Goal: Task Accomplishment & Management: Manage account settings

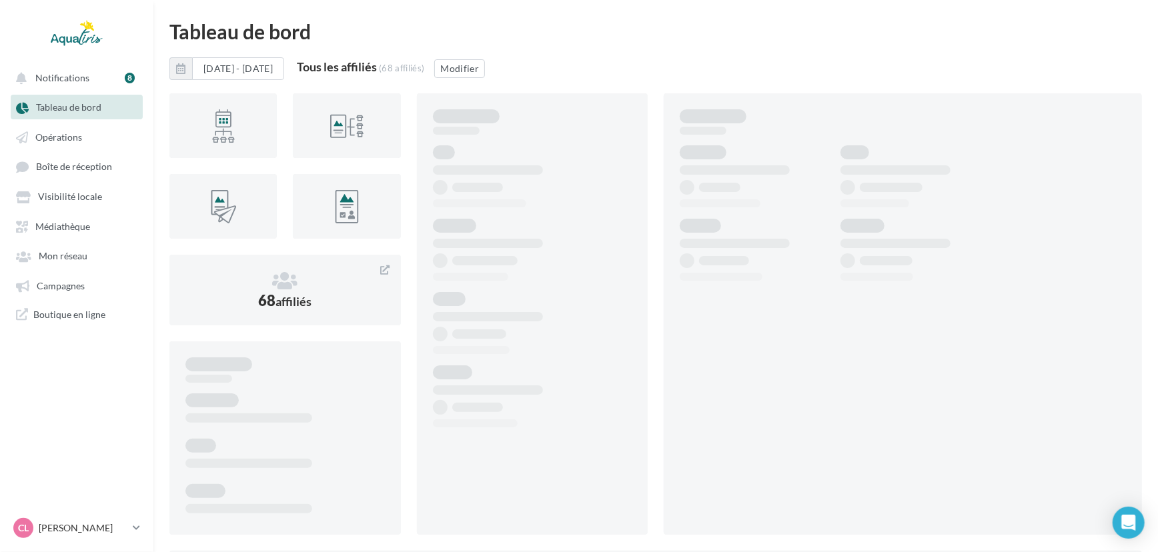
click at [67, 519] on div "CL [PERSON_NAME] [EMAIL_ADDRESS][DOMAIN_NAME]" at bounding box center [70, 528] width 114 height 20
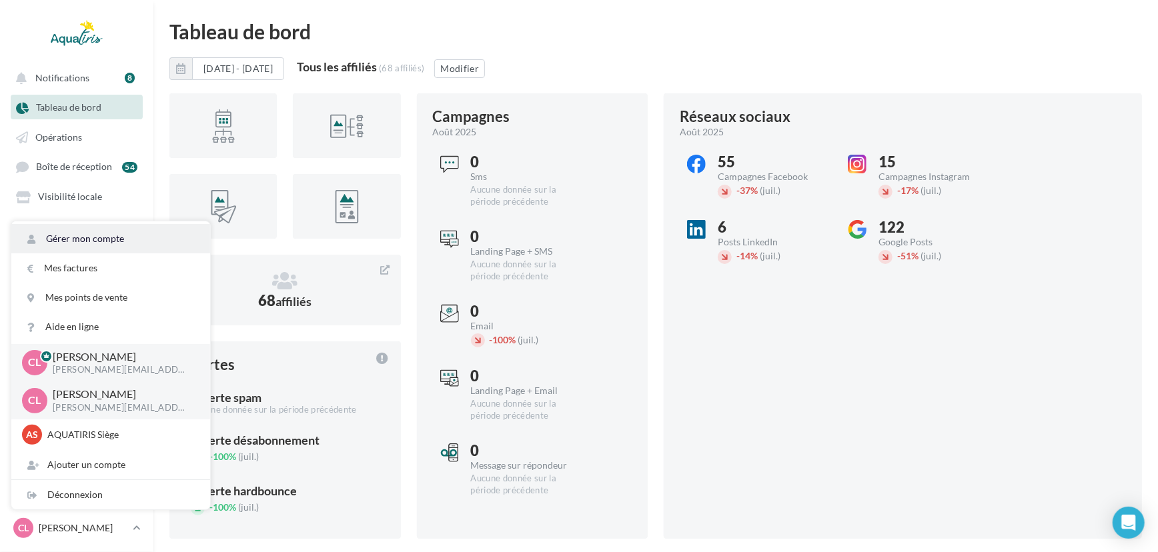
click at [123, 237] on link "Gérer mon compte" at bounding box center [110, 238] width 199 height 29
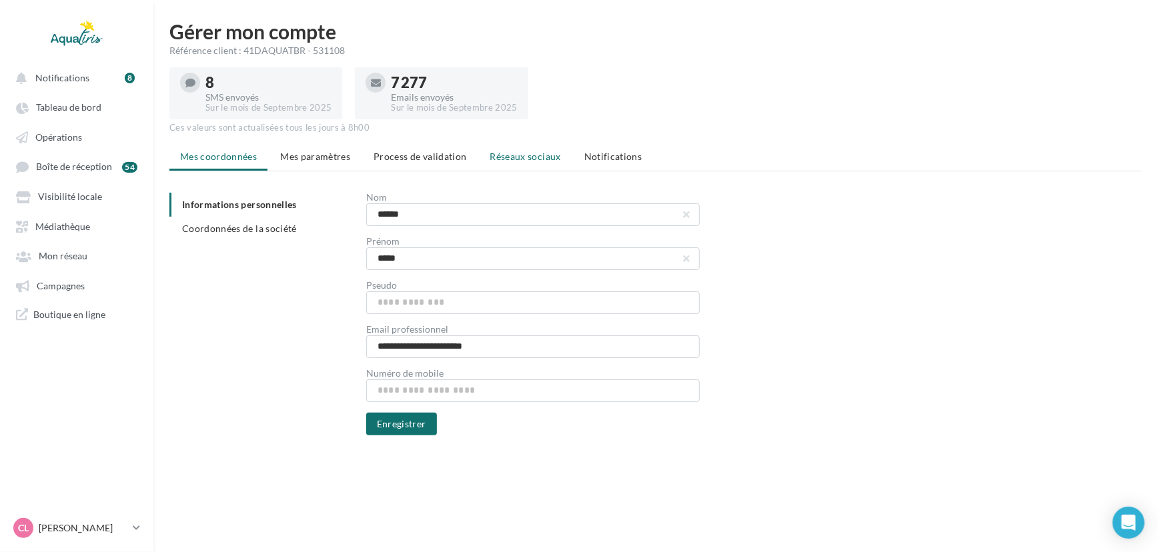
click at [488, 145] on li "Réseaux sociaux" at bounding box center [526, 157] width 92 height 24
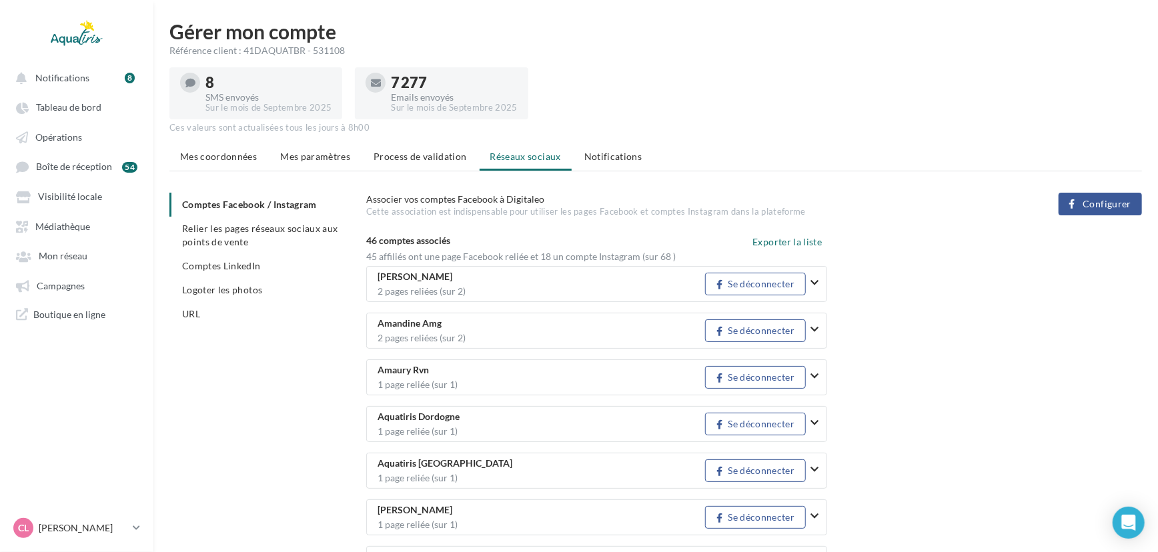
click at [813, 328] on icon "button" at bounding box center [814, 329] width 8 height 9
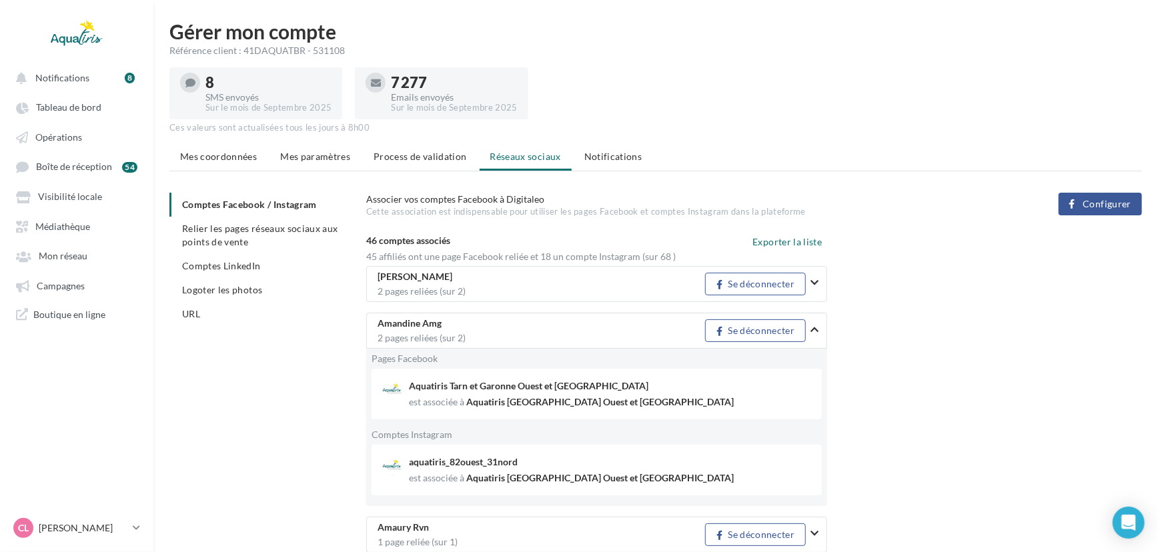
click at [818, 328] on icon "button" at bounding box center [814, 329] width 8 height 9
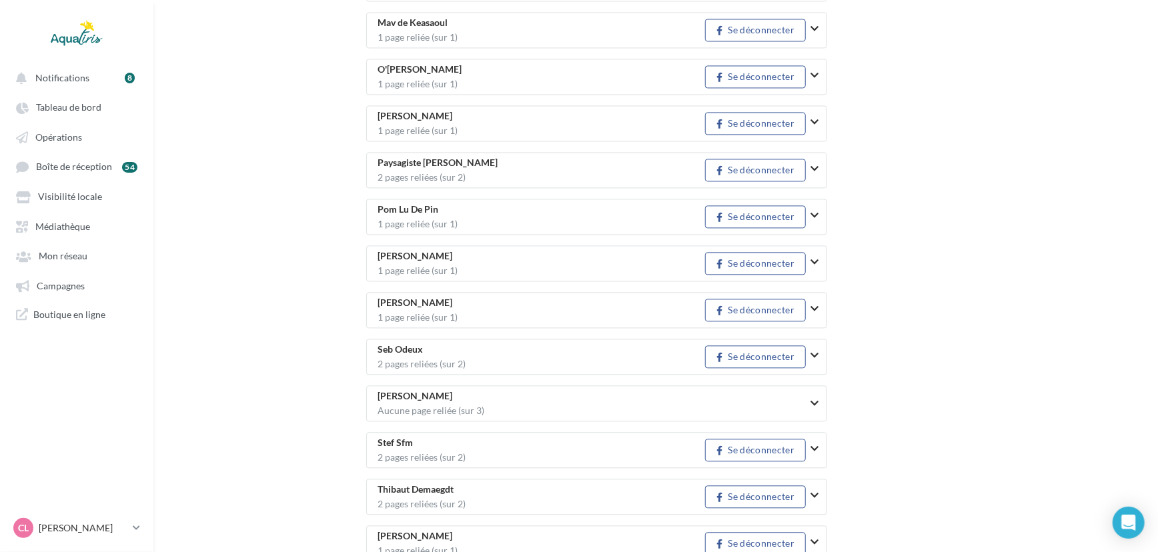
scroll to position [1729, 0]
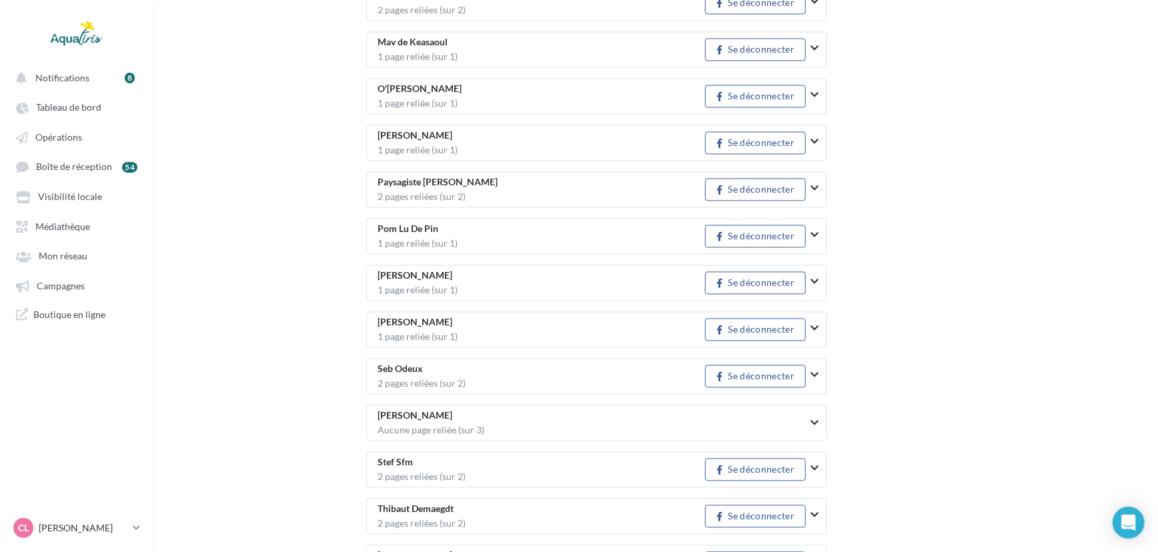
click at [467, 231] on span "Pom Lu De Pin 1 page reliée (sur 1)" at bounding box center [542, 236] width 328 height 24
click at [812, 230] on icon "button" at bounding box center [814, 234] width 8 height 9
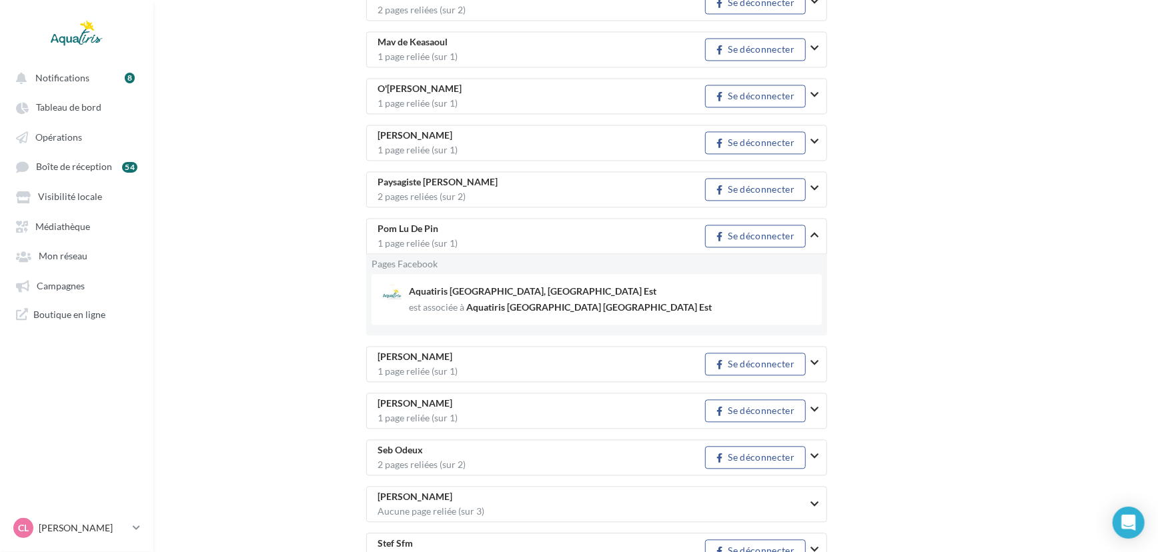
click at [812, 230] on icon "button" at bounding box center [814, 234] width 8 height 9
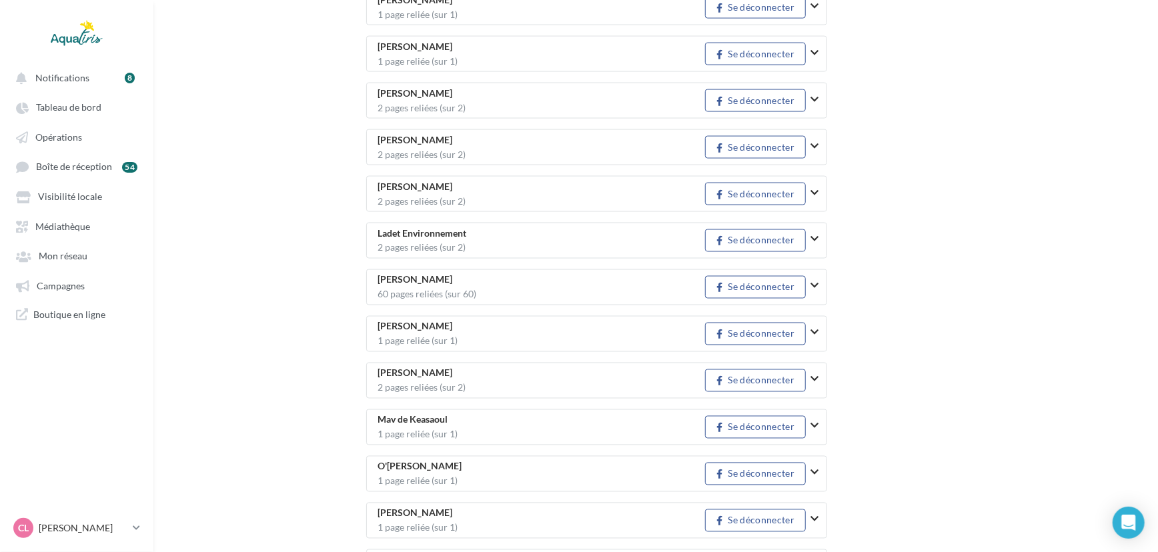
scroll to position [1290, 0]
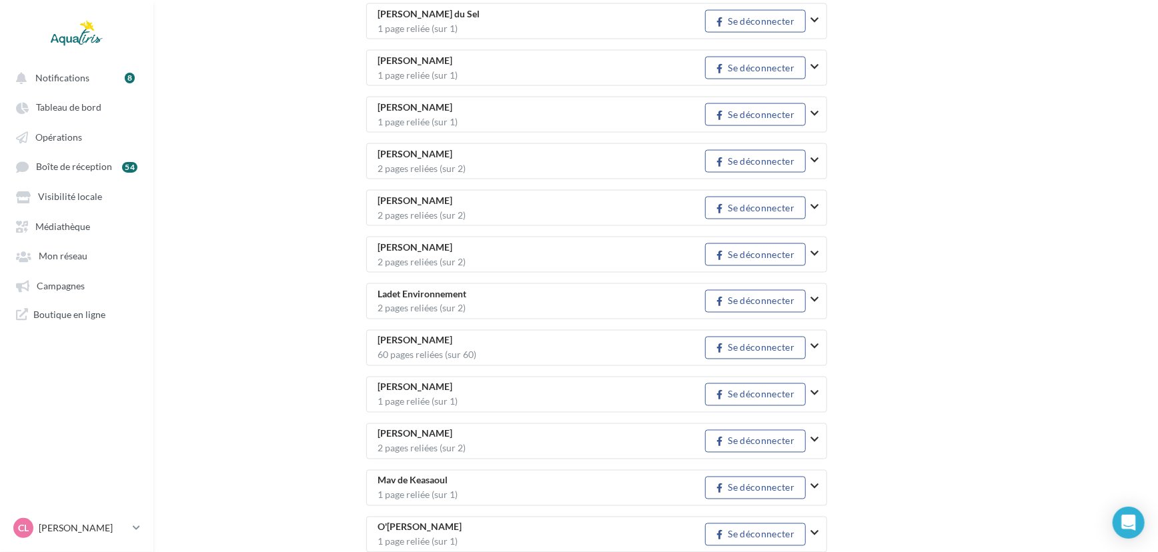
click at [811, 342] on icon "button" at bounding box center [814, 346] width 8 height 9
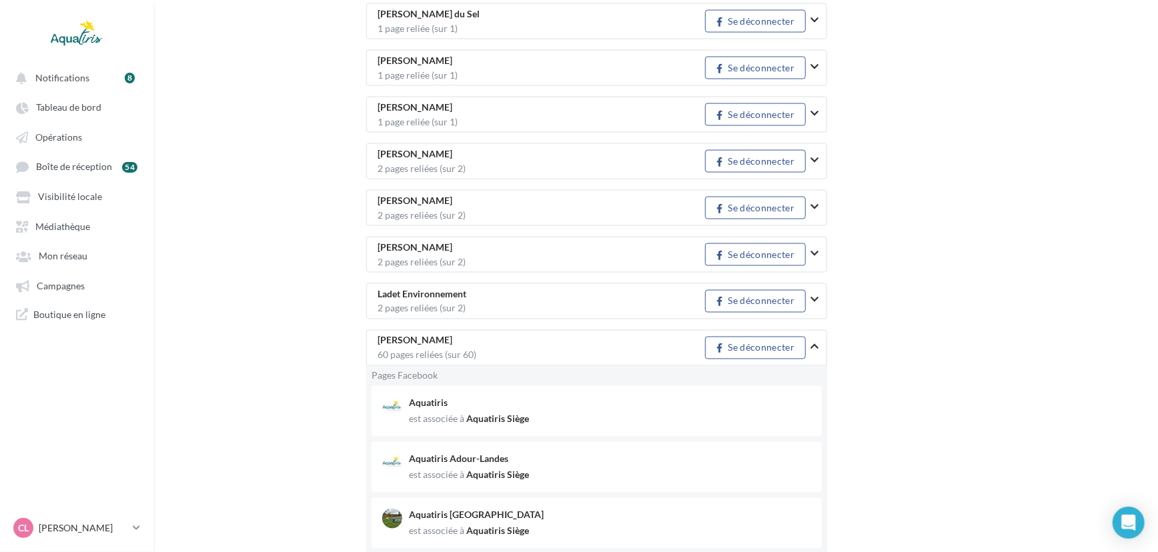
click at [474, 472] on span "Aquatiris Siège" at bounding box center [497, 475] width 63 height 13
click at [500, 472] on span "Aquatiris Siège" at bounding box center [497, 475] width 63 height 13
click at [444, 471] on div "est associée à" at bounding box center [436, 475] width 55 height 9
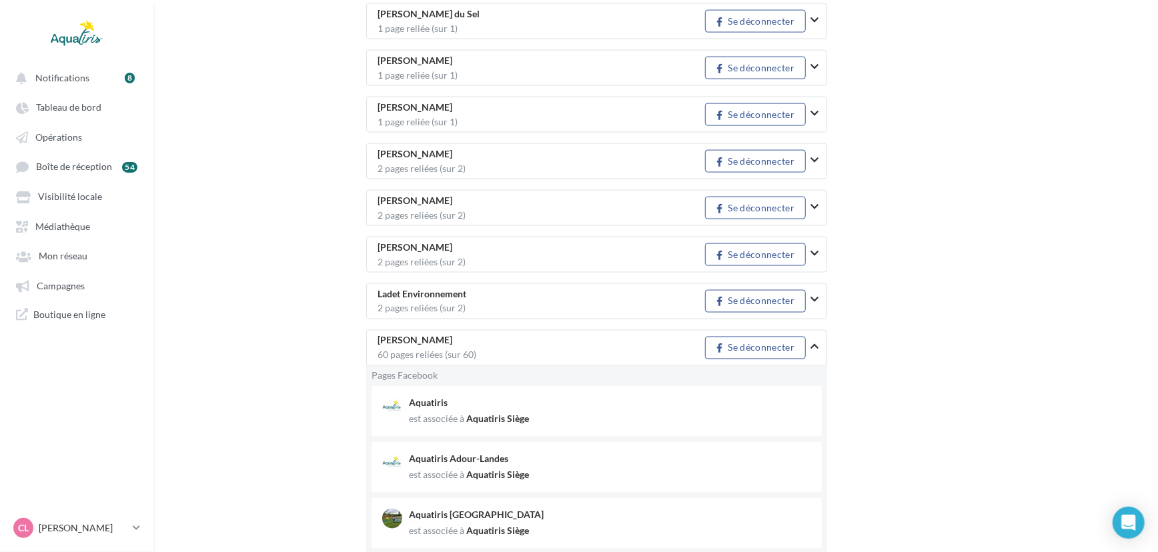
click at [498, 474] on span "Aquatiris Siège" at bounding box center [497, 475] width 63 height 13
click at [541, 476] on div "est associée à Aquatiris Siège" at bounding box center [610, 475] width 403 height 13
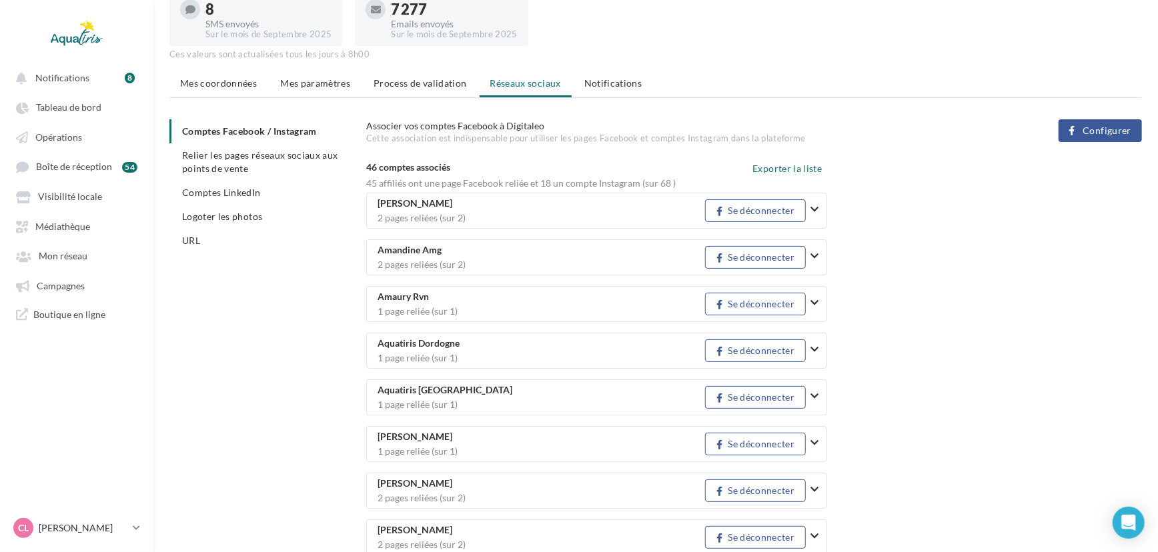
scroll to position [53, 0]
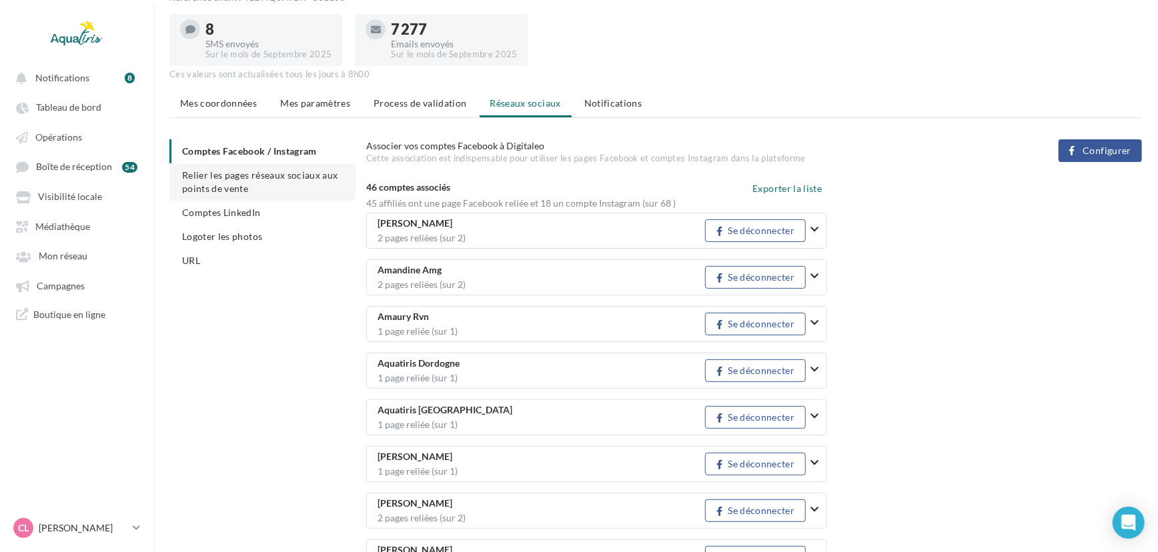
click at [265, 181] on li "Relier les pages réseaux sociaux aux points de vente" at bounding box center [262, 181] width 186 height 37
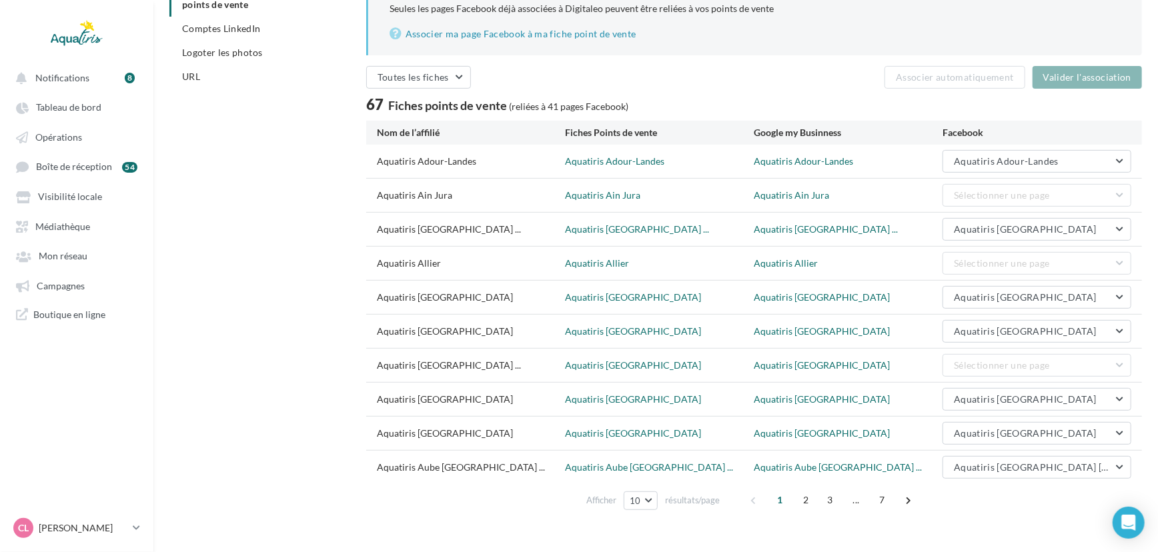
scroll to position [257, 0]
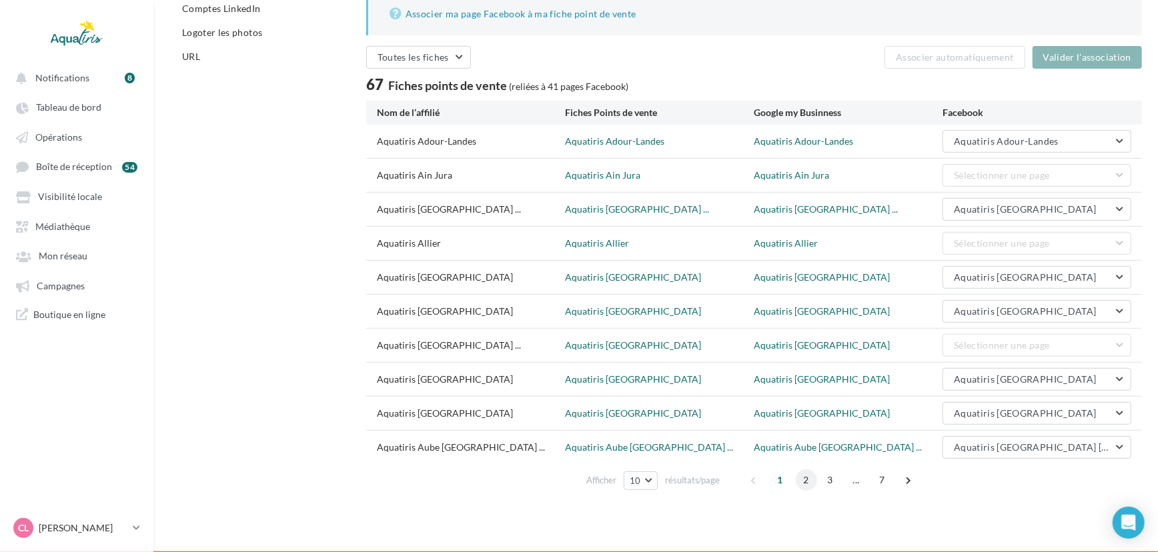
click at [811, 480] on span "2" at bounding box center [806, 480] width 21 height 21
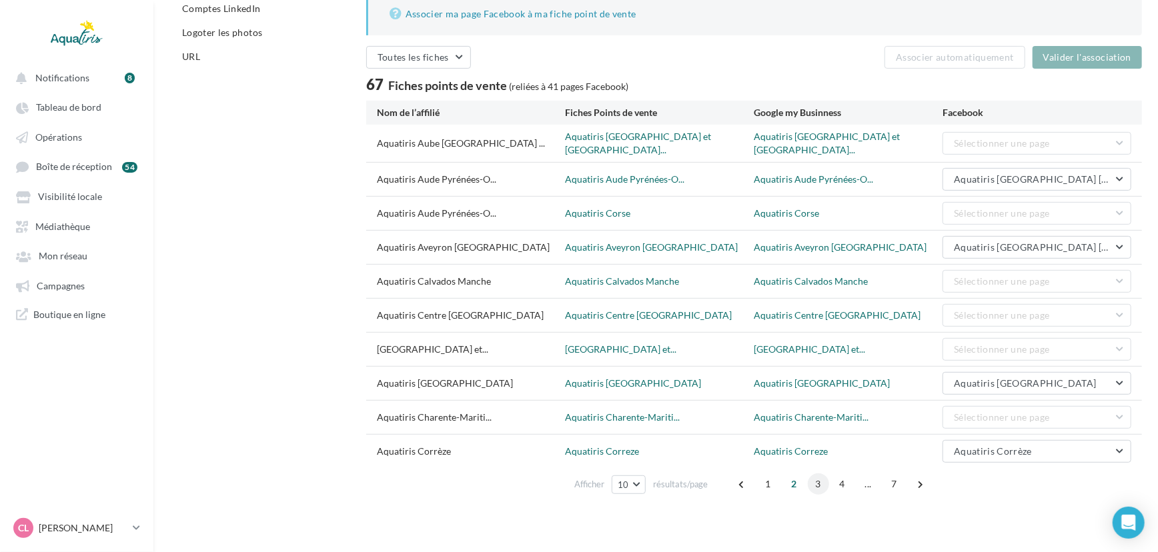
click at [810, 477] on span "3" at bounding box center [818, 484] width 21 height 21
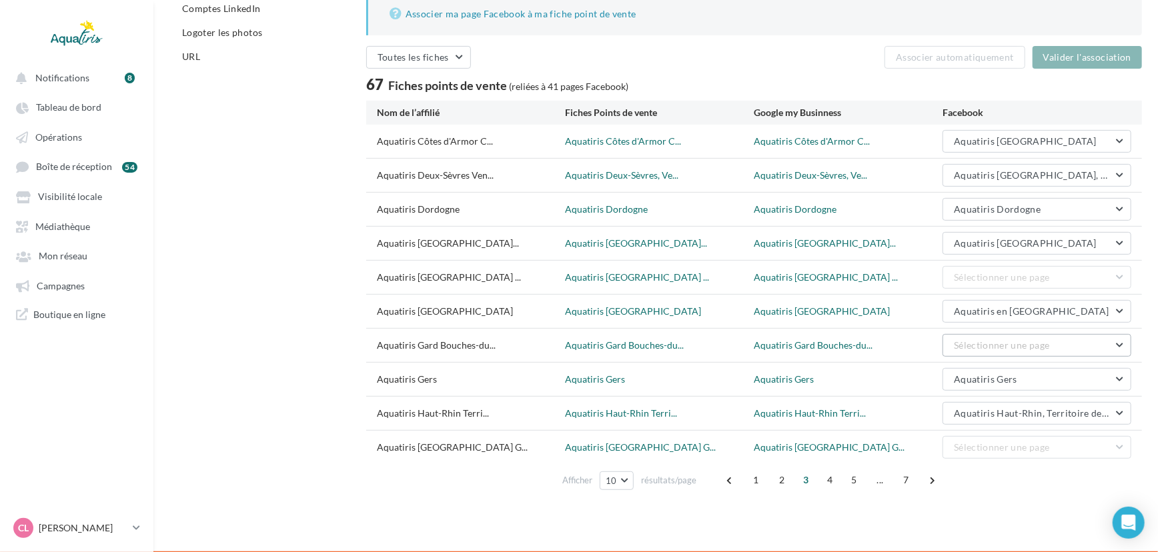
click at [1005, 349] on span "Sélectionner une page" at bounding box center [1001, 345] width 95 height 11
click at [1001, 376] on span "Aquatiris Gard Bouches-du-[GEOGRAPHIC_DATA] Est" at bounding box center [1011, 386] width 116 height 25
click at [1090, 57] on button "Valider l'association" at bounding box center [1087, 57] width 109 height 23
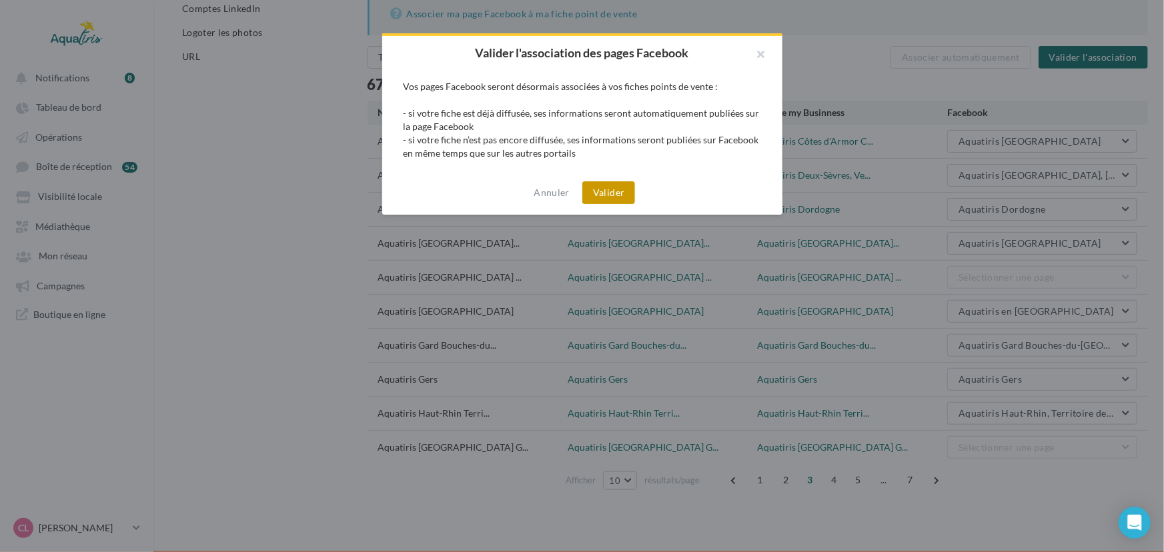
click at [614, 188] on button "Valider" at bounding box center [608, 192] width 53 height 23
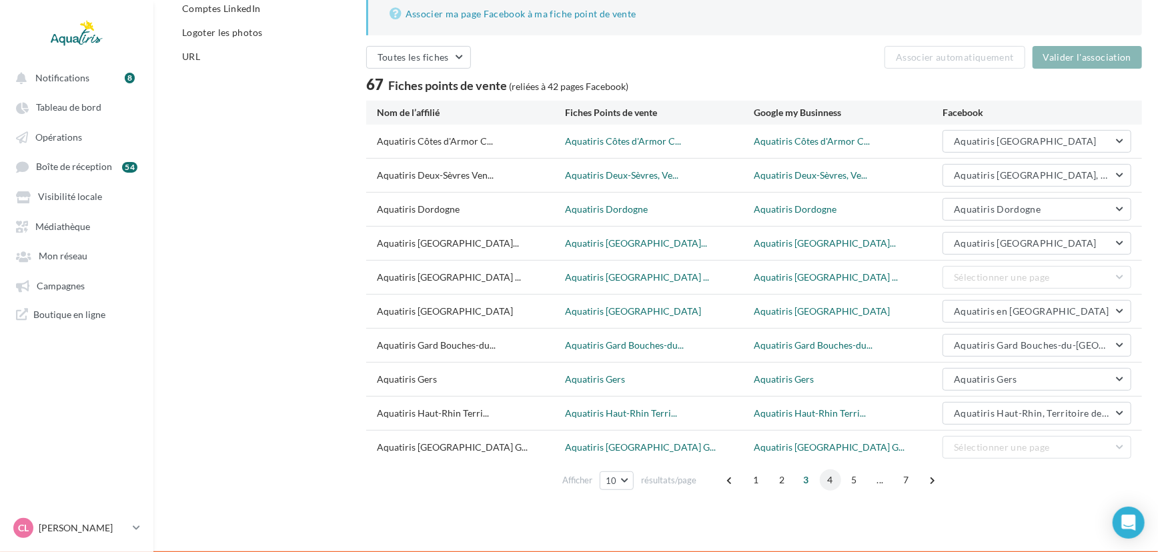
click at [834, 475] on span "4" at bounding box center [830, 480] width 21 height 21
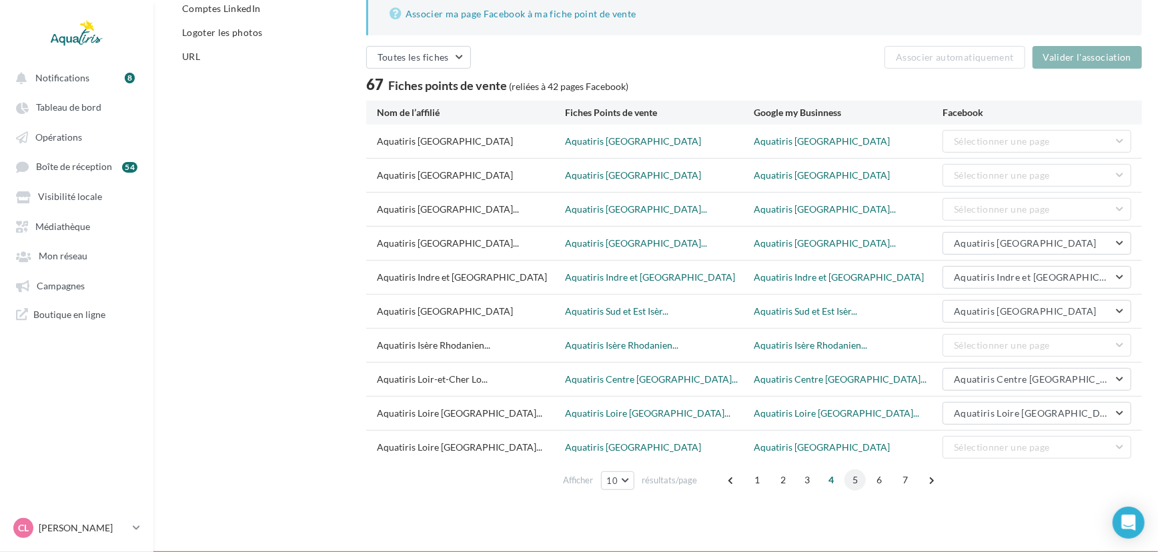
click at [854, 475] on span "5" at bounding box center [854, 480] width 21 height 21
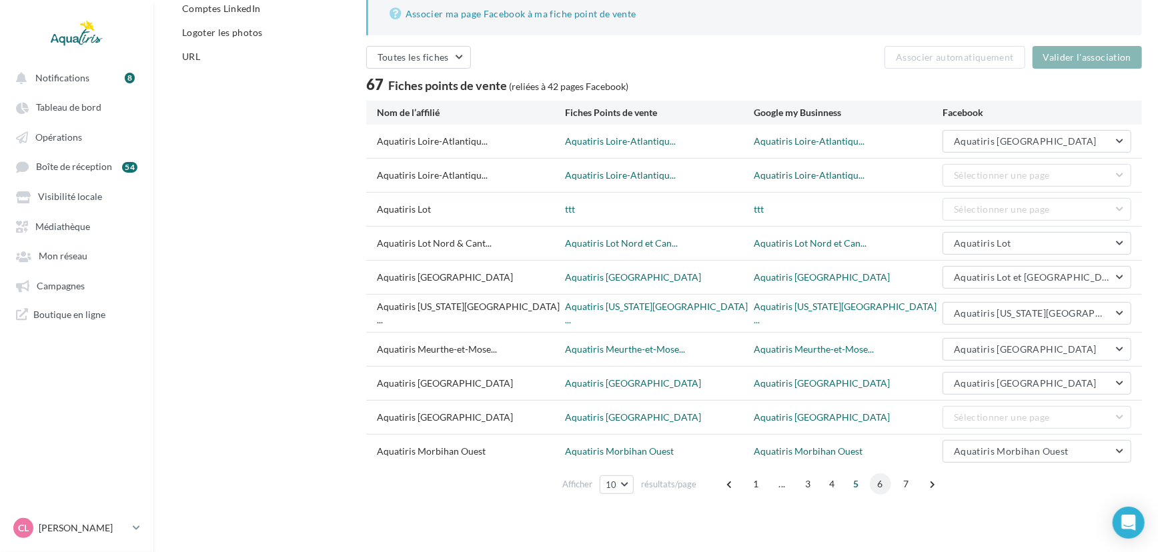
click at [874, 478] on span "6" at bounding box center [880, 484] width 21 height 21
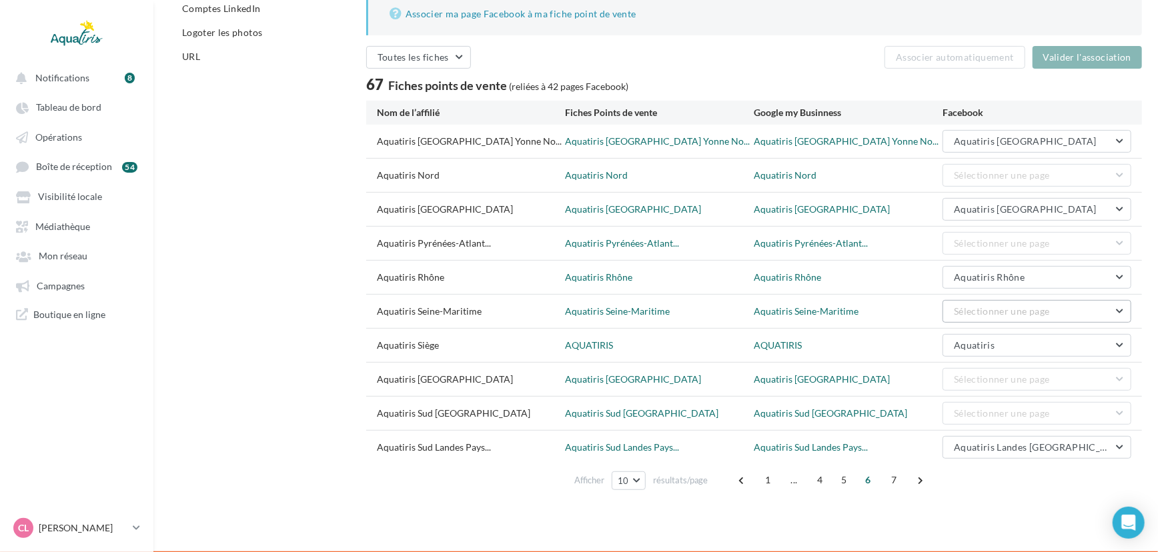
click at [1023, 310] on span "Sélectionner une page" at bounding box center [1001, 311] width 95 height 11
click at [1021, 340] on span "Aquatiris Seine-Maritime" at bounding box center [1005, 345] width 105 height 11
click at [1093, 47] on button "Valider l'association" at bounding box center [1087, 57] width 109 height 23
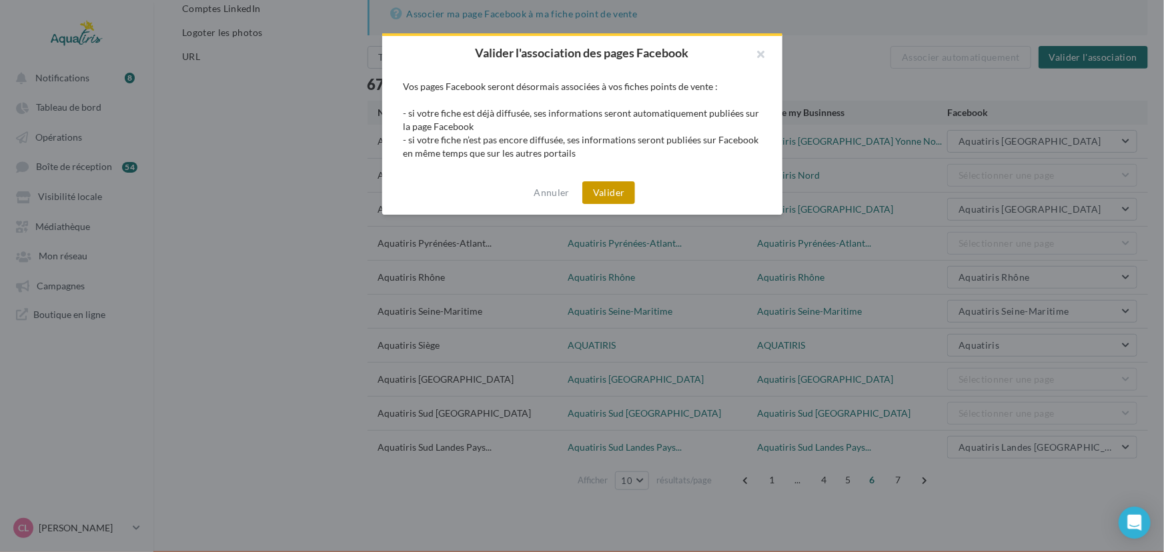
click at [600, 197] on button "Valider" at bounding box center [608, 192] width 53 height 23
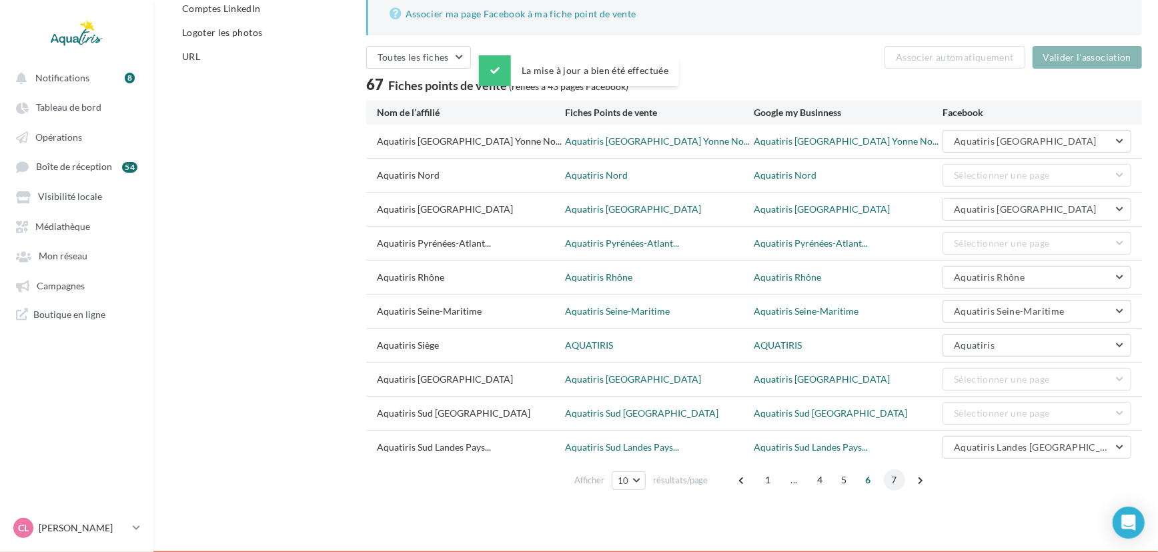
click at [889, 476] on span "7" at bounding box center [894, 480] width 21 height 21
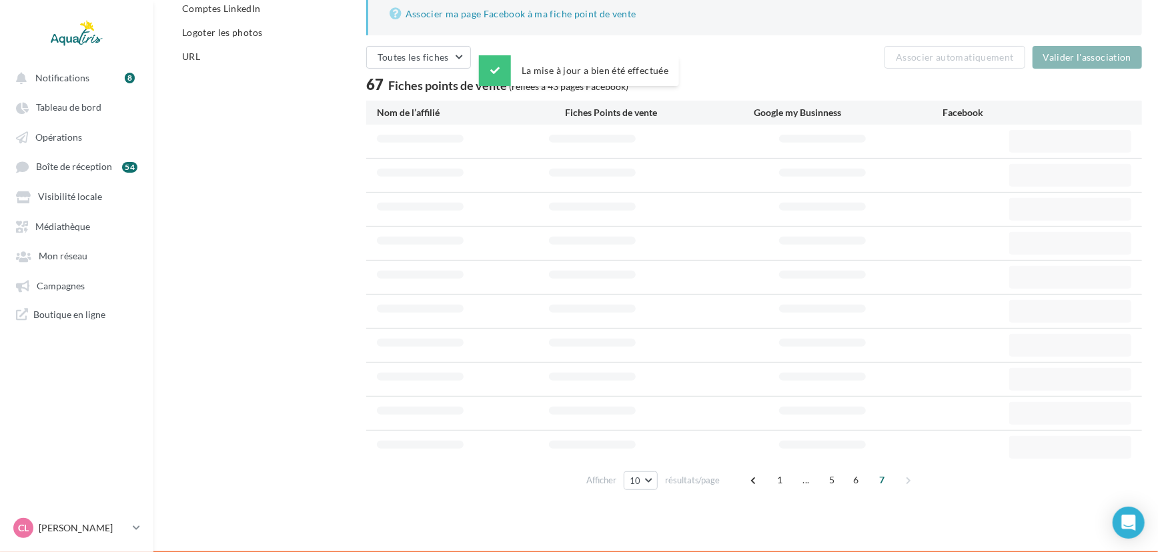
scroll to position [155, 0]
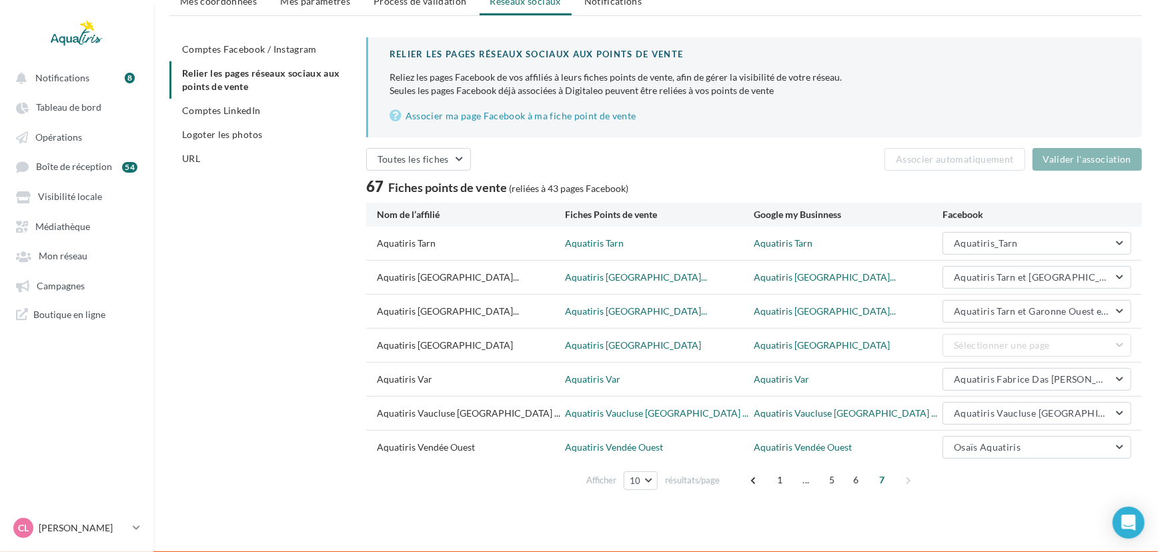
drag, startPoint x: 484, startPoint y: 344, endPoint x: 379, endPoint y: 356, distance: 105.5
click at [379, 356] on div "Aquatiris [GEOGRAPHIC_DATA] Aquatiris [GEOGRAPHIC_DATA] Aquatiris [GEOGRAPHIC_D…" at bounding box center [754, 345] width 776 height 33
copy div "Aquatiris [GEOGRAPHIC_DATA]"
click at [853, 473] on span "6" at bounding box center [856, 480] width 21 height 21
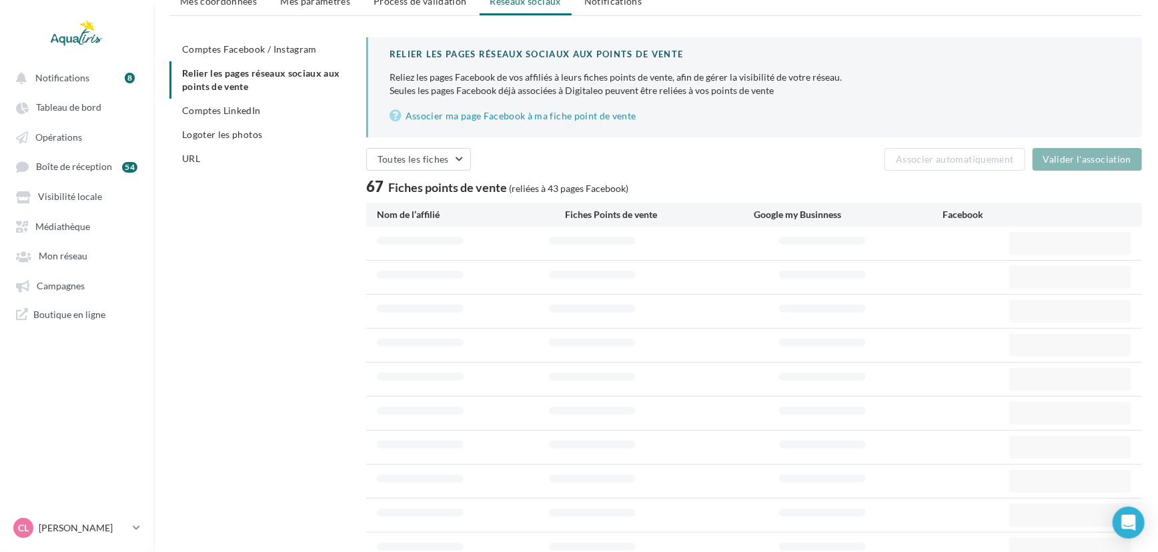
scroll to position [257, 0]
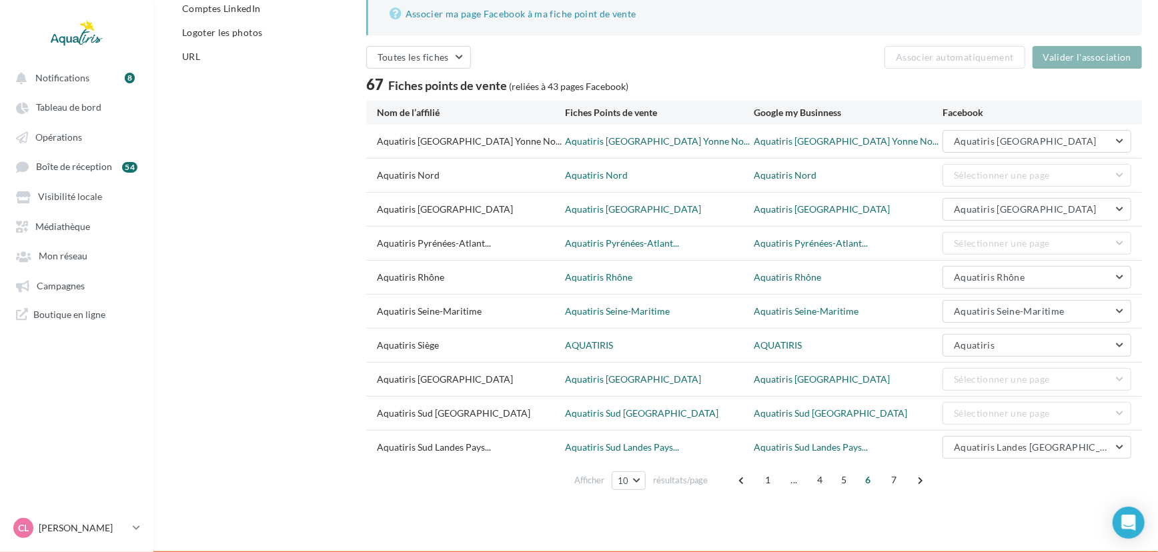
drag, startPoint x: 466, startPoint y: 413, endPoint x: 374, endPoint y: 412, distance: 91.4
click at [374, 412] on div "Aquatiris Sud [GEOGRAPHIC_DATA] Aquatiris Sud [GEOGRAPHIC_DATA] Aquatiris Sud G…" at bounding box center [754, 413] width 776 height 33
click at [786, 95] on div "Relier les pages réseaux sociaux aux points de vente Reliez les pages Facebook …" at bounding box center [754, 215] width 776 height 561
drag, startPoint x: 474, startPoint y: 413, endPoint x: 367, endPoint y: 423, distance: 107.9
click at [367, 423] on div "Aquatiris Sud [GEOGRAPHIC_DATA] Aquatiris Sud [GEOGRAPHIC_DATA] Aquatiris Sud G…" at bounding box center [754, 413] width 776 height 33
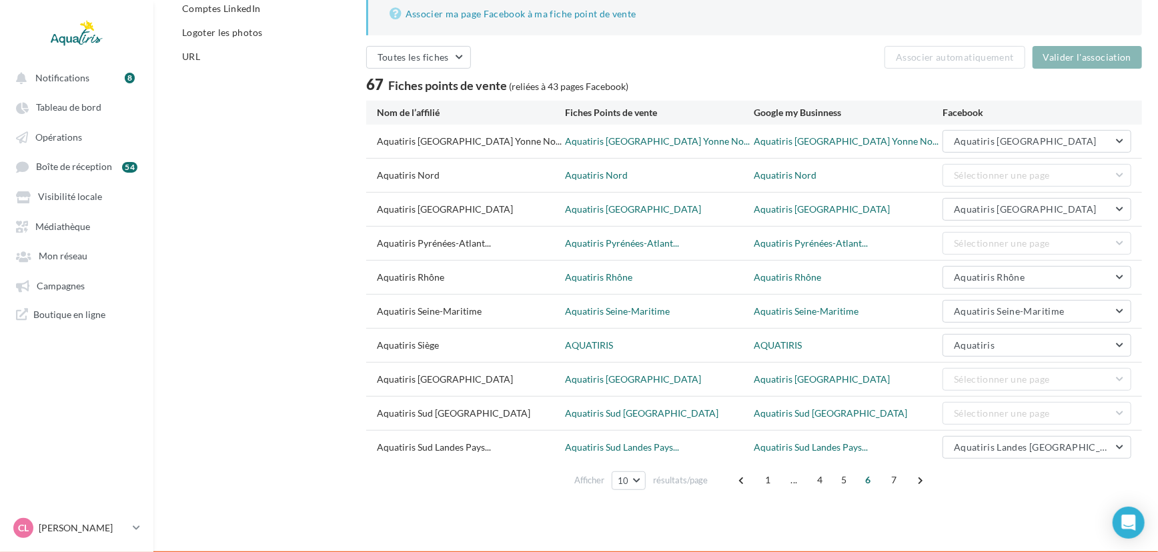
copy div "Aquatiris Sud [GEOGRAPHIC_DATA]"
drag, startPoint x: 468, startPoint y: 380, endPoint x: 378, endPoint y: 385, distance: 90.2
click at [378, 385] on div "Aquatiris [GEOGRAPHIC_DATA]" at bounding box center [471, 379] width 189 height 13
copy div "Aquatiris [GEOGRAPHIC_DATA]"
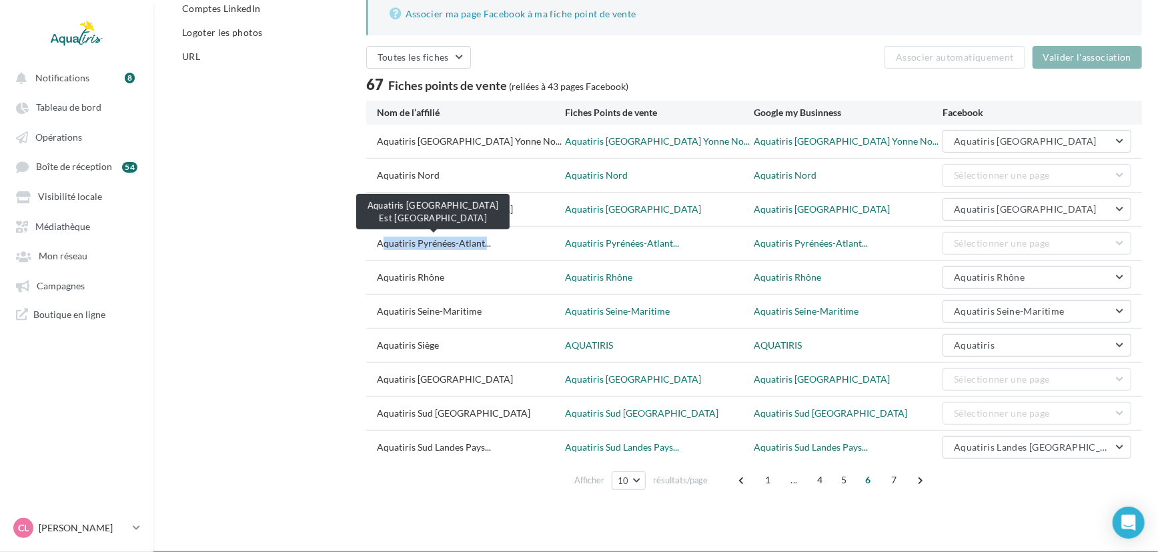
drag, startPoint x: 378, startPoint y: 245, endPoint x: 483, endPoint y: 240, distance: 105.5
click at [483, 240] on span "Aquatiris Pyrénées-Atlant..." at bounding box center [434, 243] width 114 height 13
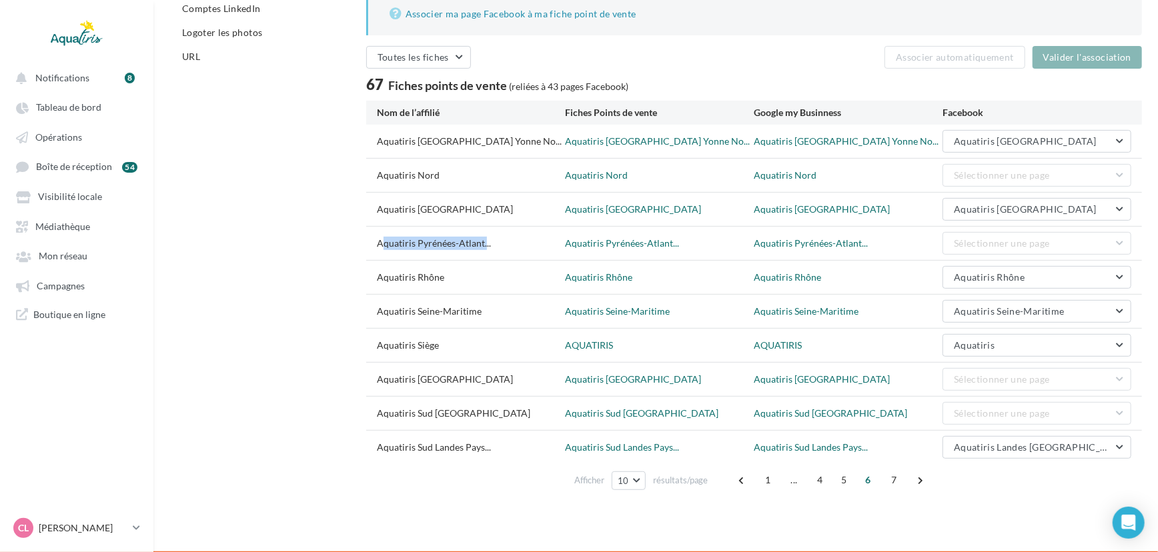
copy span "Aquatiris Pyrénées-Atlant"
click at [454, 179] on div "Aquatiris Nord" at bounding box center [471, 175] width 189 height 13
drag, startPoint x: 449, startPoint y: 173, endPoint x: 377, endPoint y: 173, distance: 72.0
click at [377, 173] on div "Aquatiris Nord" at bounding box center [471, 175] width 189 height 13
copy div "Aquatiris Nord"
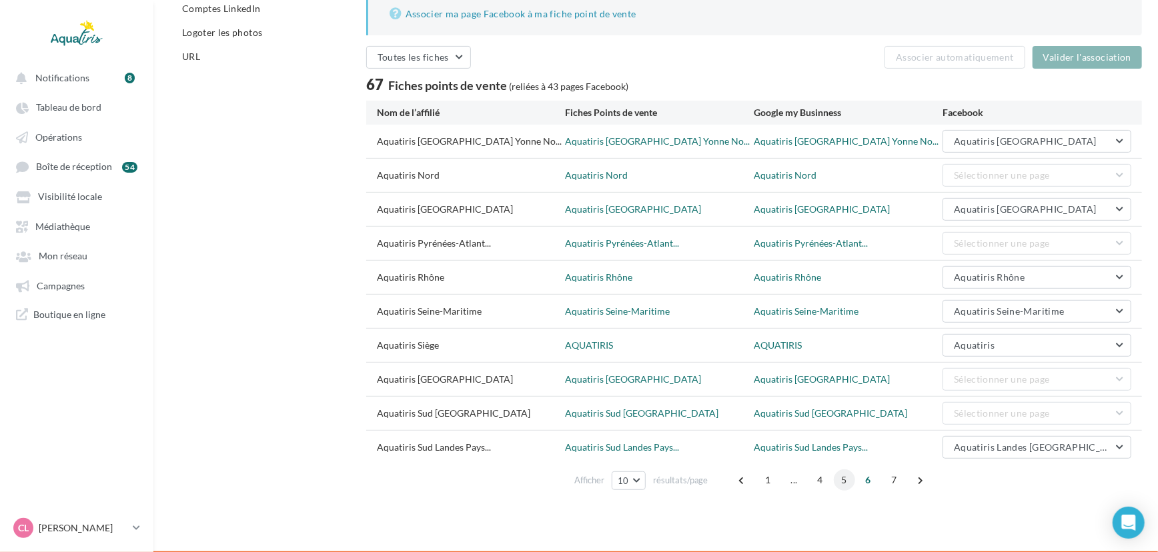
click at [842, 476] on span "5" at bounding box center [844, 480] width 21 height 21
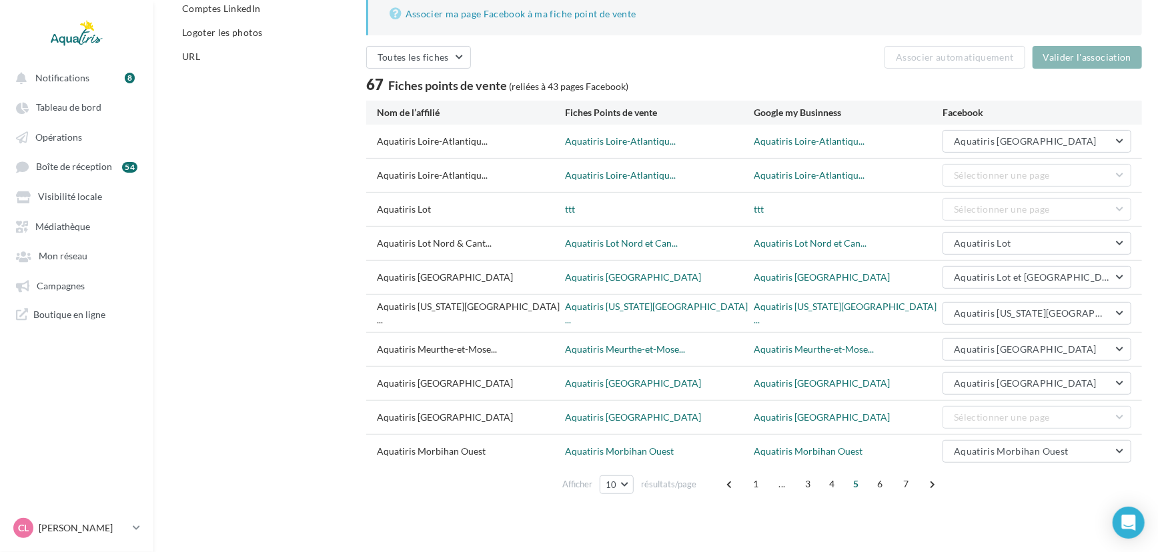
drag, startPoint x: 440, startPoint y: 207, endPoint x: 376, endPoint y: 208, distance: 64.7
click at [376, 208] on div "Aquatiris Lot ttt ttt Sélectionner une page" at bounding box center [754, 209] width 776 height 33
drag, startPoint x: 375, startPoint y: 173, endPoint x: 477, endPoint y: 169, distance: 102.1
click at [477, 169] on div "Aquatiris Loire-Atlantiqu... [GEOGRAPHIC_DATA]... [GEOGRAPHIC_DATA]... Sélectio…" at bounding box center [754, 175] width 776 height 33
copy span "Aquatiris Loire-Atlantiqu"
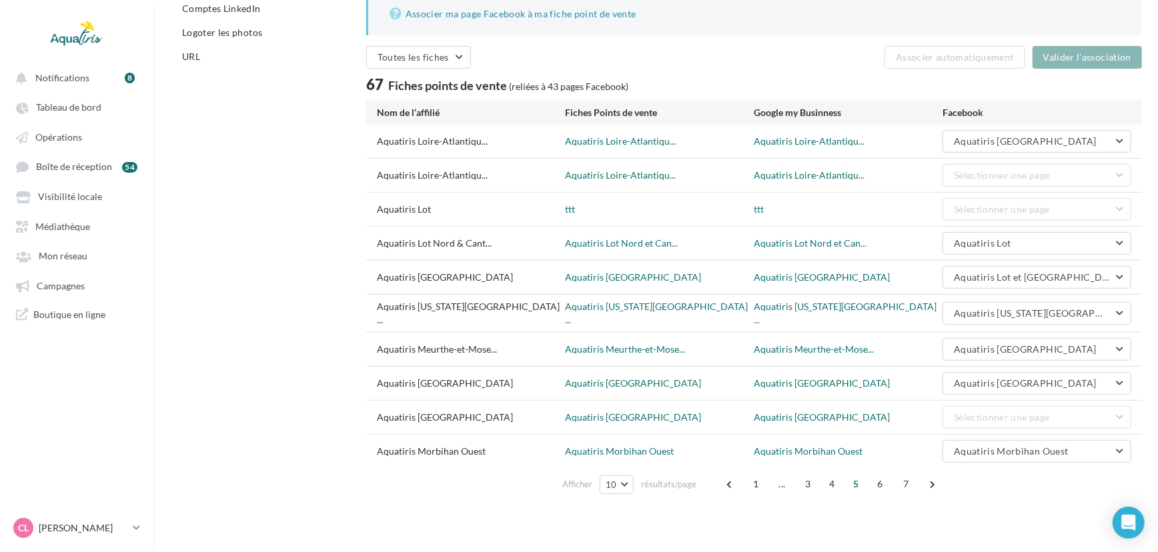
drag, startPoint x: 292, startPoint y: 220, endPoint x: 332, endPoint y: 220, distance: 40.0
click at [292, 220] on div "Comptes Facebook / Instagram Relier les pages réseaux sociaux aux points de ven…" at bounding box center [660, 217] width 983 height 565
click at [834, 483] on span "4" at bounding box center [832, 484] width 21 height 21
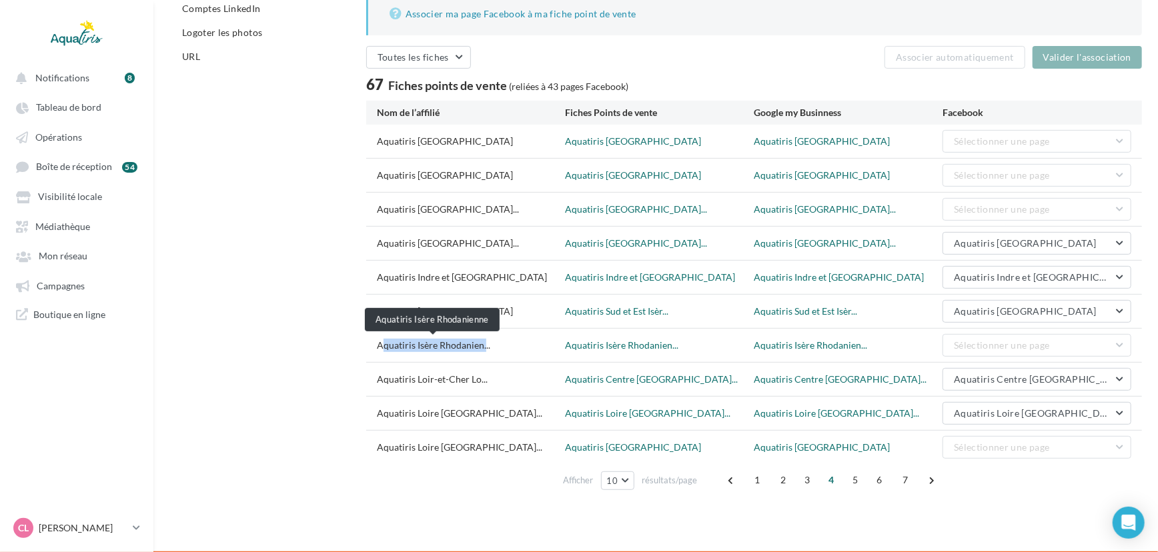
drag, startPoint x: 376, startPoint y: 346, endPoint x: 481, endPoint y: 345, distance: 105.4
click at [481, 345] on div "Aquatiris Isère Rhodanien... Aquatiris Isère Rhodanien... Aquatiris Isère Rhoda…" at bounding box center [754, 345] width 776 height 33
copy span "Aquatiris Isère Rhodanien"
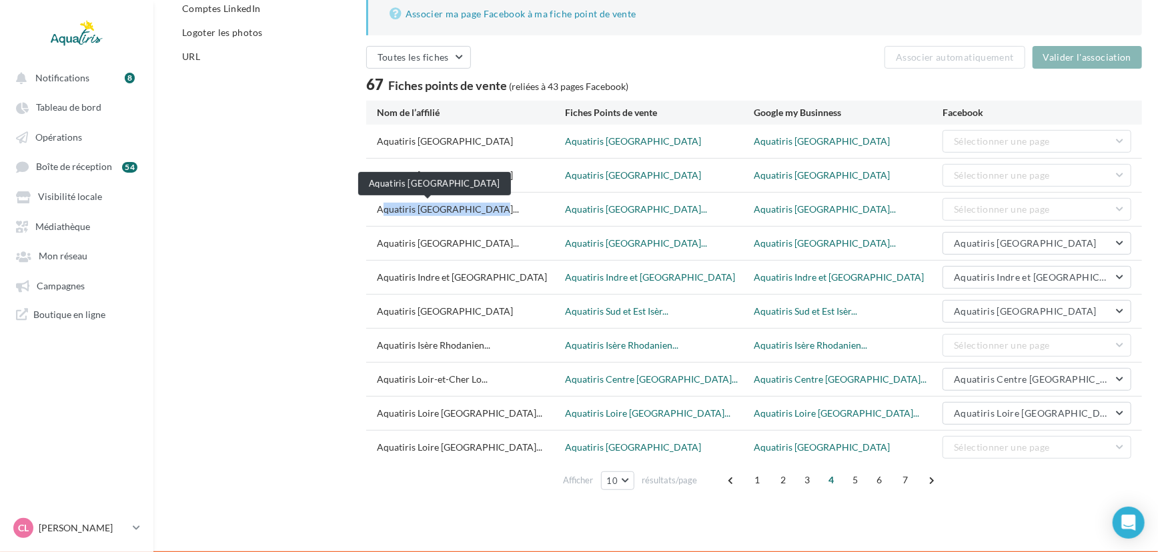
drag, startPoint x: 377, startPoint y: 208, endPoint x: 470, endPoint y: 203, distance: 93.5
click at [470, 203] on span "Aquatiris [GEOGRAPHIC_DATA]..." at bounding box center [448, 209] width 142 height 13
copy span "Aquatiris [GEOGRAPHIC_DATA]"
drag, startPoint x: 410, startPoint y: 170, endPoint x: 440, endPoint y: 171, distance: 30.0
click at [440, 171] on div "Aquatiris [GEOGRAPHIC_DATA]" at bounding box center [471, 175] width 189 height 13
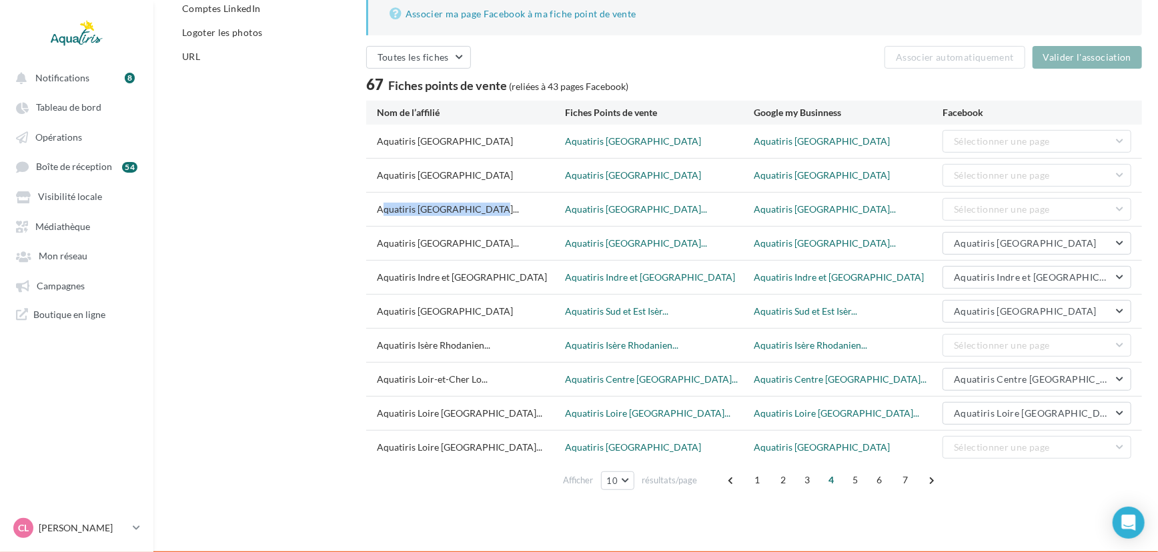
drag, startPoint x: 377, startPoint y: 173, endPoint x: 478, endPoint y: 167, distance: 101.5
click at [478, 169] on div "Aquatiris [GEOGRAPHIC_DATA]" at bounding box center [471, 175] width 189 height 13
copy div "Aquatiris [GEOGRAPHIC_DATA]"
click at [431, 140] on div "Aquatiris [GEOGRAPHIC_DATA]" at bounding box center [471, 141] width 189 height 13
drag, startPoint x: 447, startPoint y: 143, endPoint x: 376, endPoint y: 148, distance: 70.9
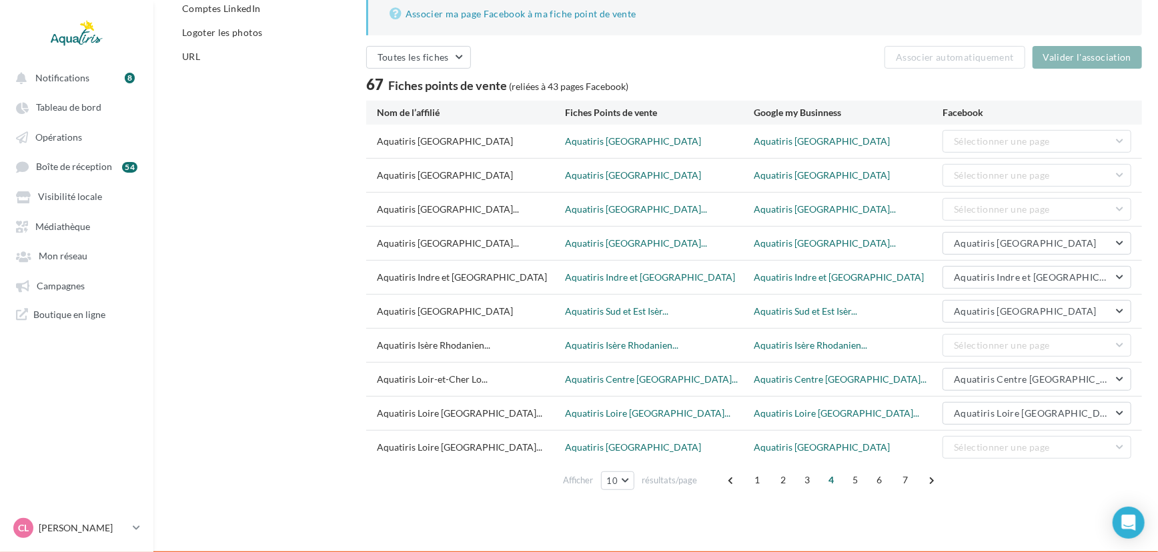
click at [376, 148] on div "Aquatiris [GEOGRAPHIC_DATA] Aquatiris [GEOGRAPHIC_DATA] Aquatiris Haute-Savoie …" at bounding box center [754, 141] width 776 height 33
copy div "Aquatiris [GEOGRAPHIC_DATA]"
click at [808, 486] on span "3" at bounding box center [806, 480] width 21 height 21
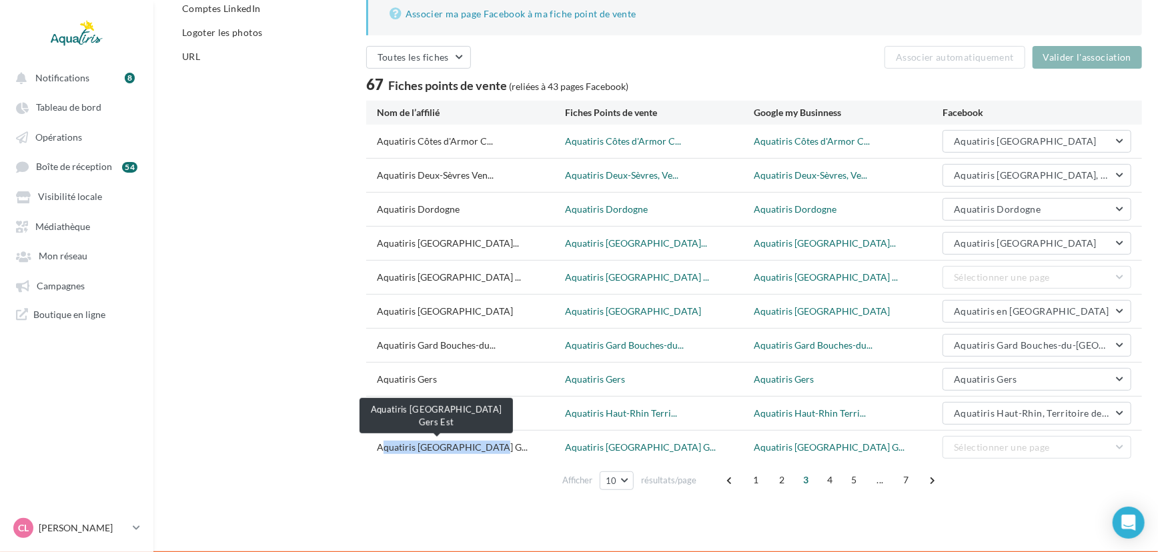
drag, startPoint x: 376, startPoint y: 447, endPoint x: 489, endPoint y: 445, distance: 112.8
click at [489, 445] on span "Aquatiris [GEOGRAPHIC_DATA] G..." at bounding box center [452, 447] width 151 height 13
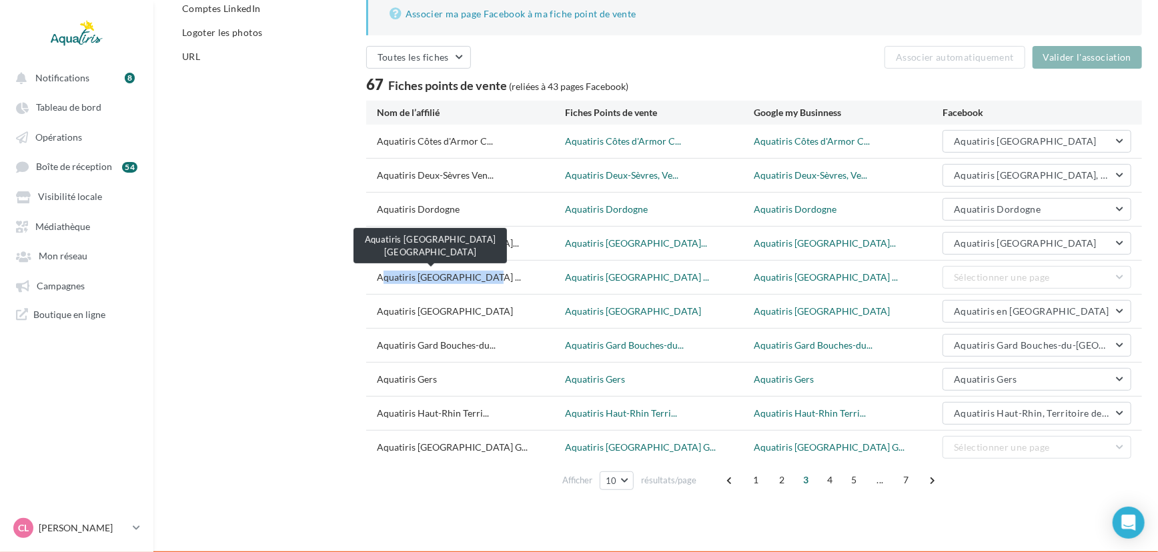
drag, startPoint x: 377, startPoint y: 274, endPoint x: 476, endPoint y: 270, distance: 98.8
click at [476, 271] on span "Aquatiris [GEOGRAPHIC_DATA] ..." at bounding box center [449, 277] width 144 height 13
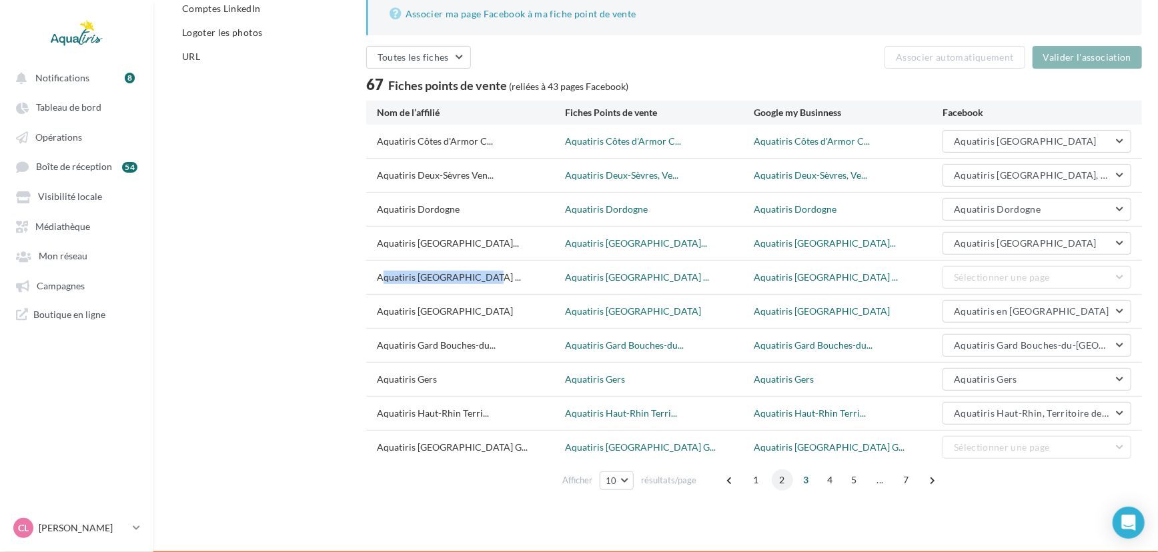
click at [780, 480] on span "2" at bounding box center [782, 480] width 21 height 21
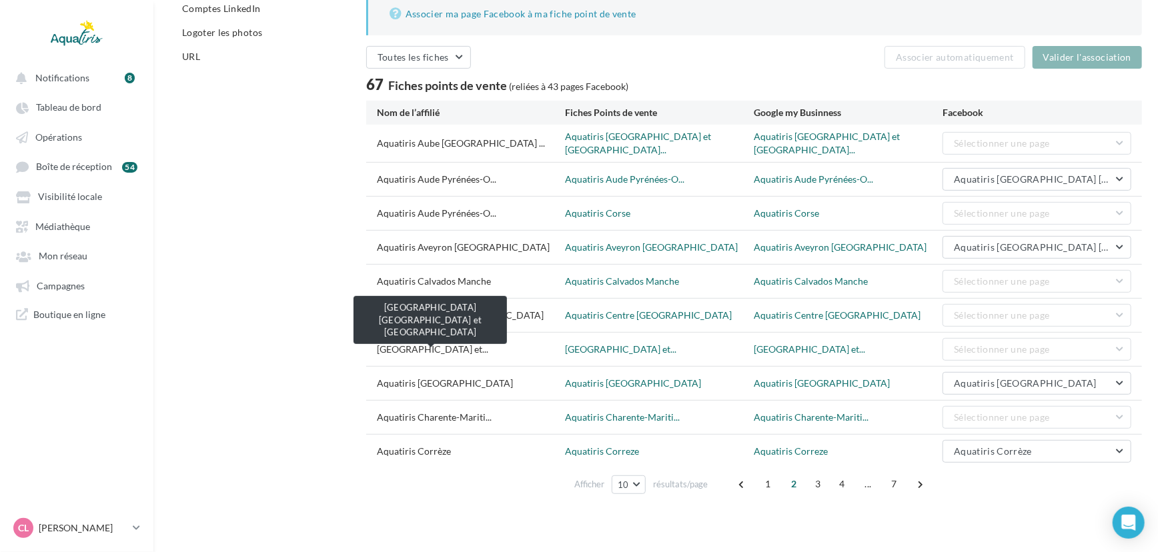
drag, startPoint x: 377, startPoint y: 344, endPoint x: 478, endPoint y: 343, distance: 100.7
click at [478, 343] on span "[GEOGRAPHIC_DATA] et..." at bounding box center [432, 349] width 111 height 13
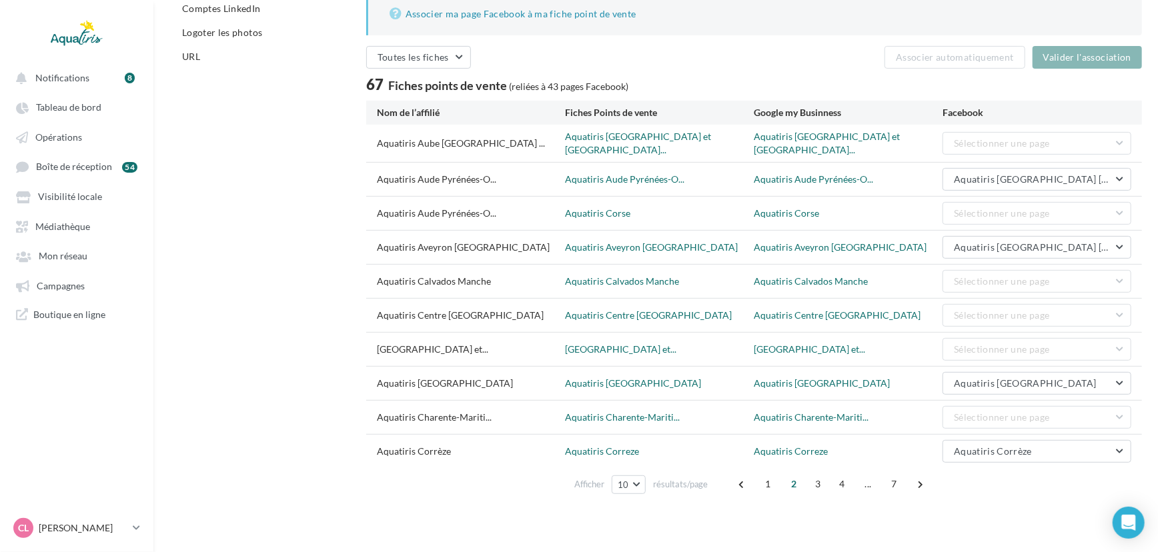
drag, startPoint x: 478, startPoint y: 308, endPoint x: 376, endPoint y: 308, distance: 102.1
click at [376, 308] on div "Aquatiris Centre [GEOGRAPHIC_DATA] [GEOGRAPHIC_DATA] Aquatiris Centre Drôme Sél…" at bounding box center [754, 315] width 776 height 33
drag, startPoint x: 440, startPoint y: 279, endPoint x: 372, endPoint y: 279, distance: 68.0
click at [372, 279] on div "Aquatiris Calvados Manche Aquatiris Calvados Manche Aquatiris Calvados Manche S…" at bounding box center [754, 281] width 776 height 33
click at [321, 284] on div "Comptes Facebook / Instagram Relier les pages réseaux sociaux aux points de ven…" at bounding box center [660, 217] width 983 height 565
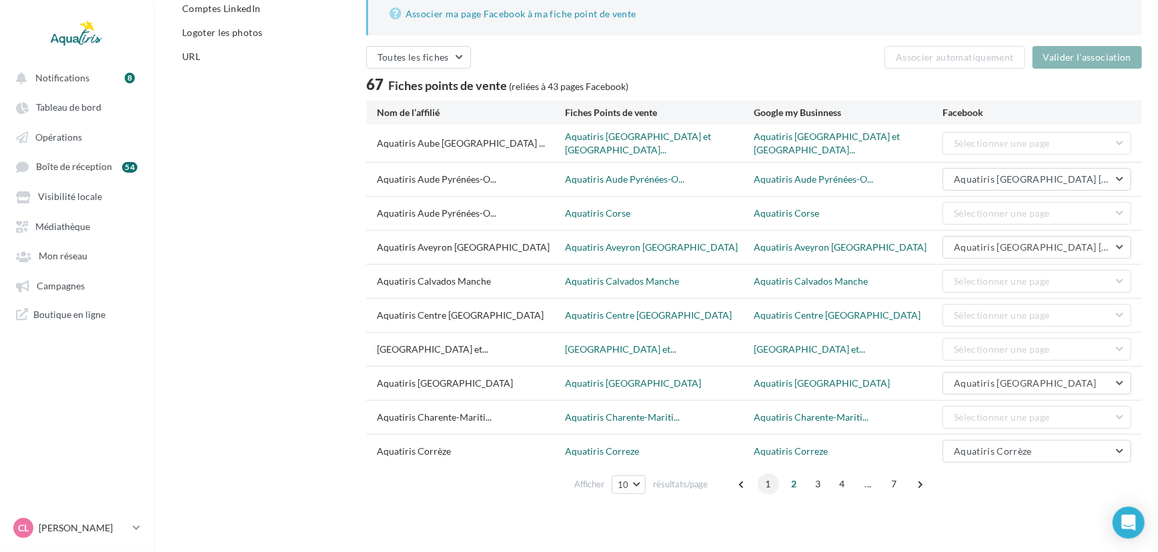
click at [765, 478] on span "1" at bounding box center [768, 484] width 21 height 21
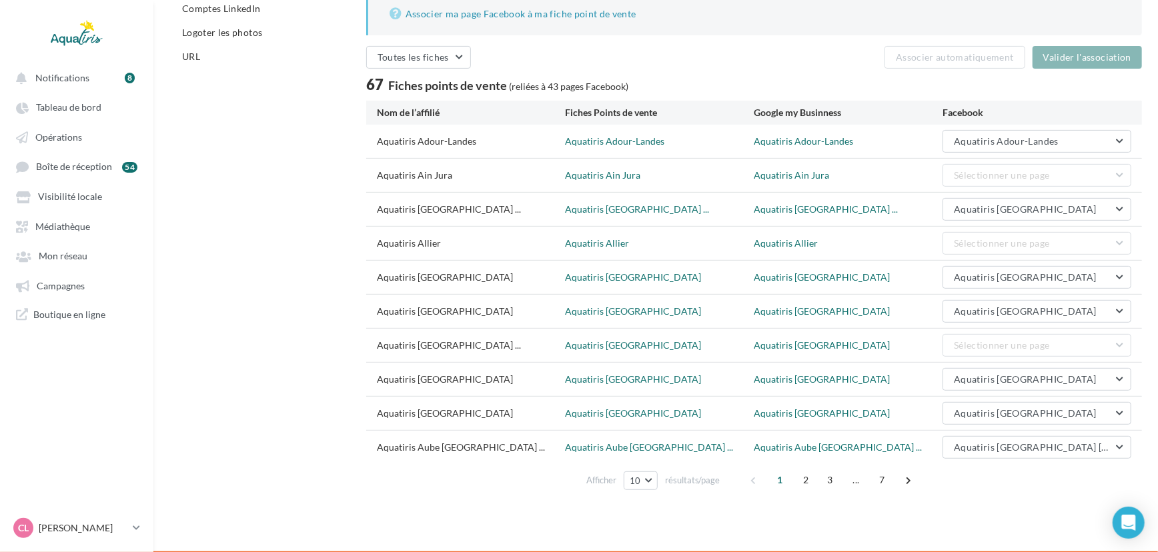
click at [798, 523] on div "Notifications 8 Tableau de bord Opérations Boîte de réception" at bounding box center [579, 159] width 1158 height 790
click at [79, 527] on p "[PERSON_NAME]" at bounding box center [83, 528] width 89 height 13
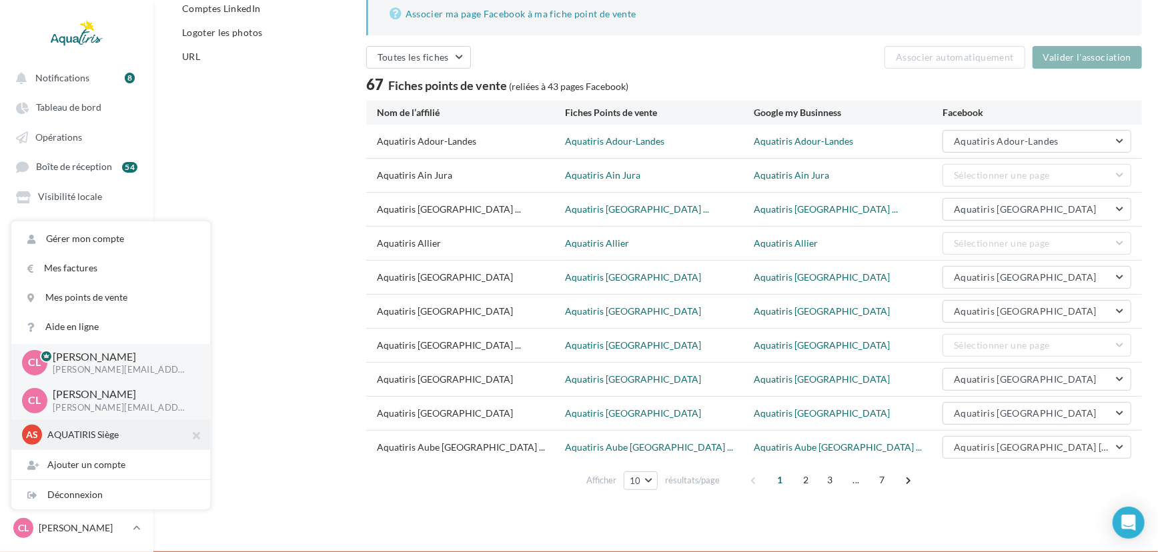
click at [102, 438] on p "AQUATIRIS Siège" at bounding box center [120, 434] width 147 height 13
